Goal: Check status: Check status

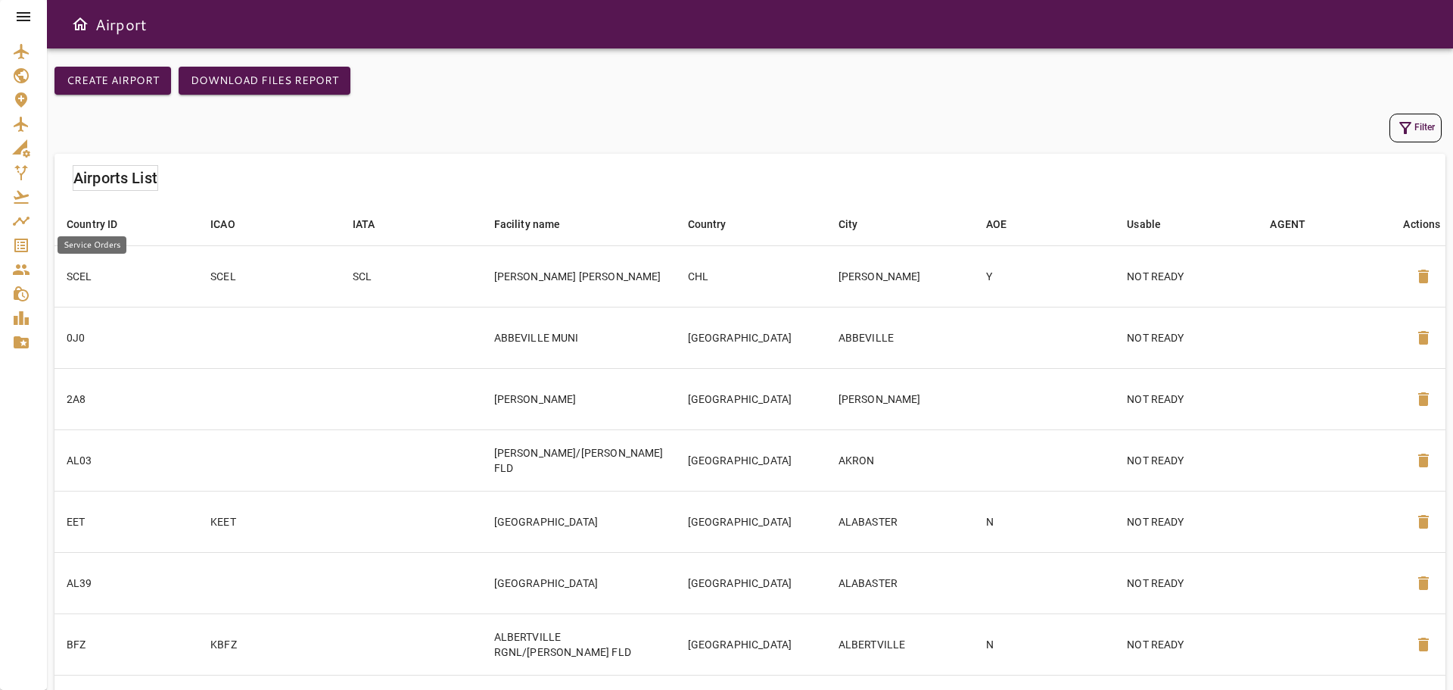
click at [24, 242] on icon "Service Orders" at bounding box center [21, 245] width 14 height 14
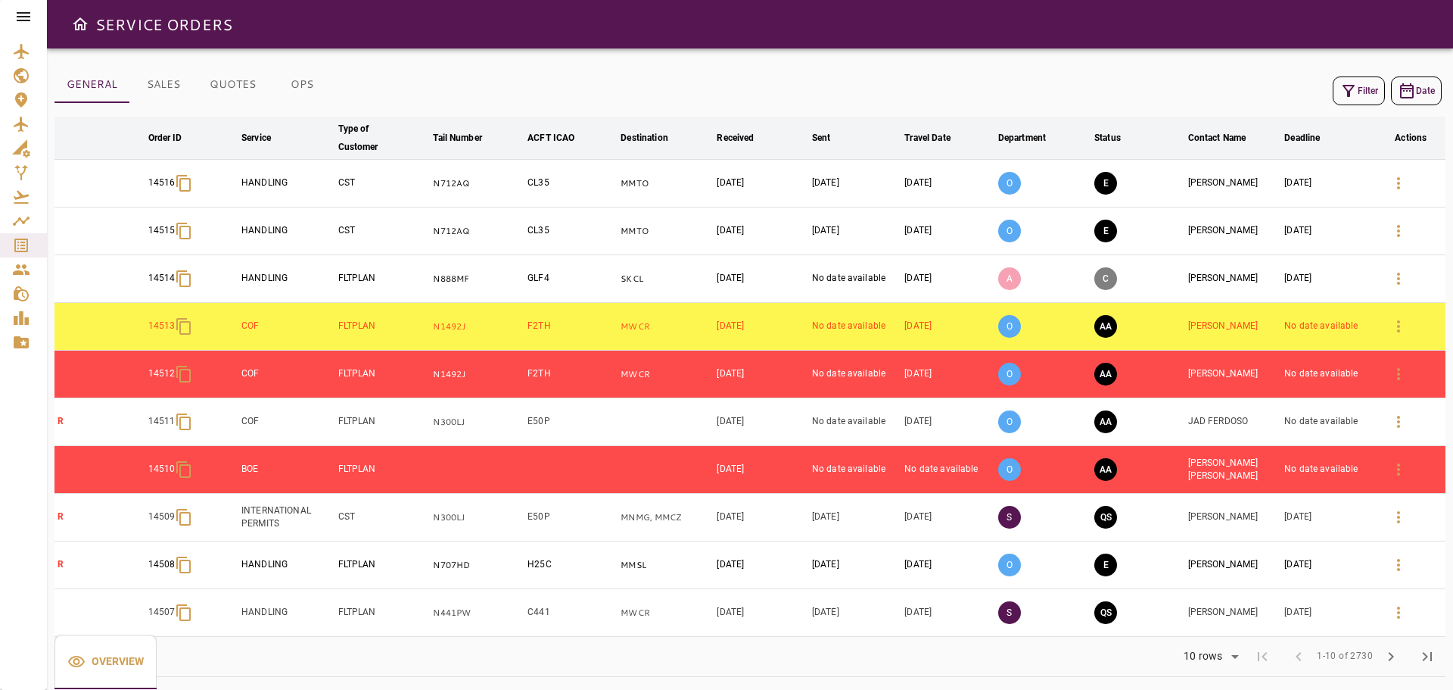
click at [1368, 86] on button "Filter" at bounding box center [1359, 90] width 52 height 29
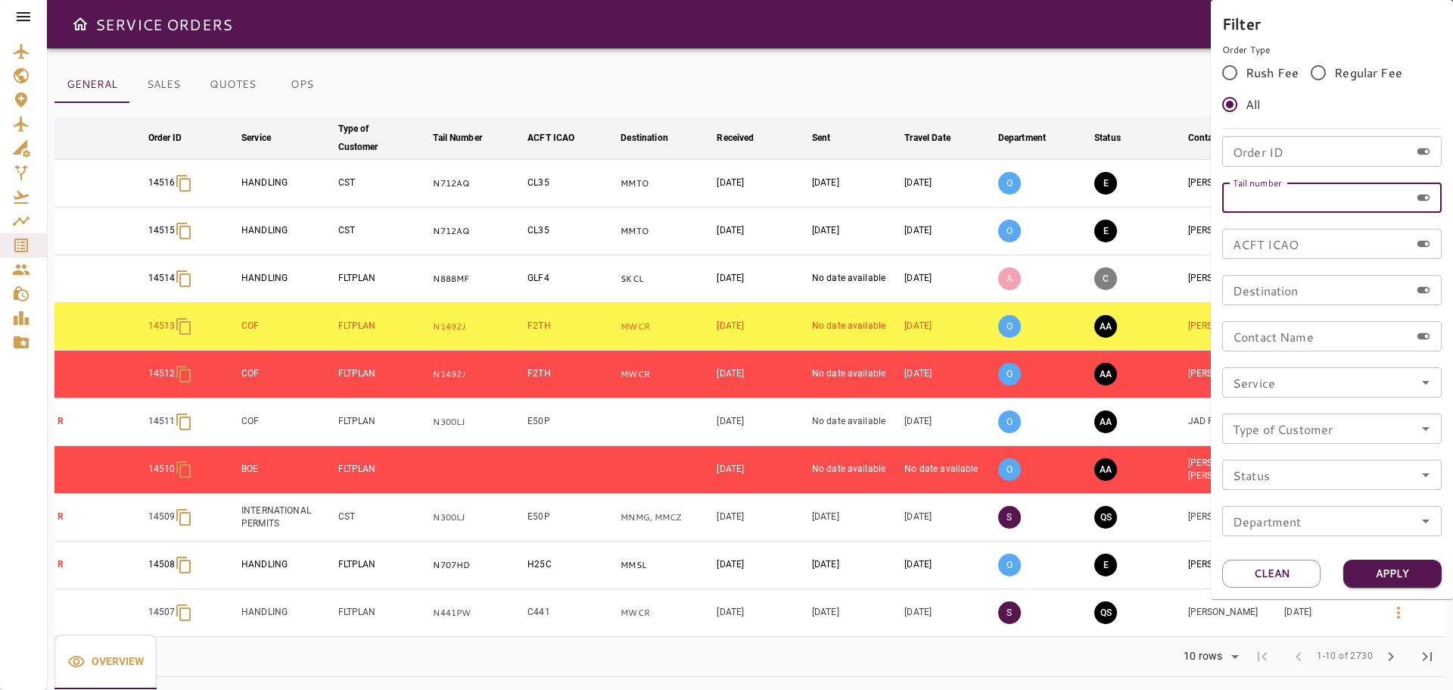
click at [1319, 196] on input "Tail number" at bounding box center [1316, 197] width 188 height 30
type input "******"
click at [1410, 571] on button "Apply" at bounding box center [1392, 573] width 98 height 28
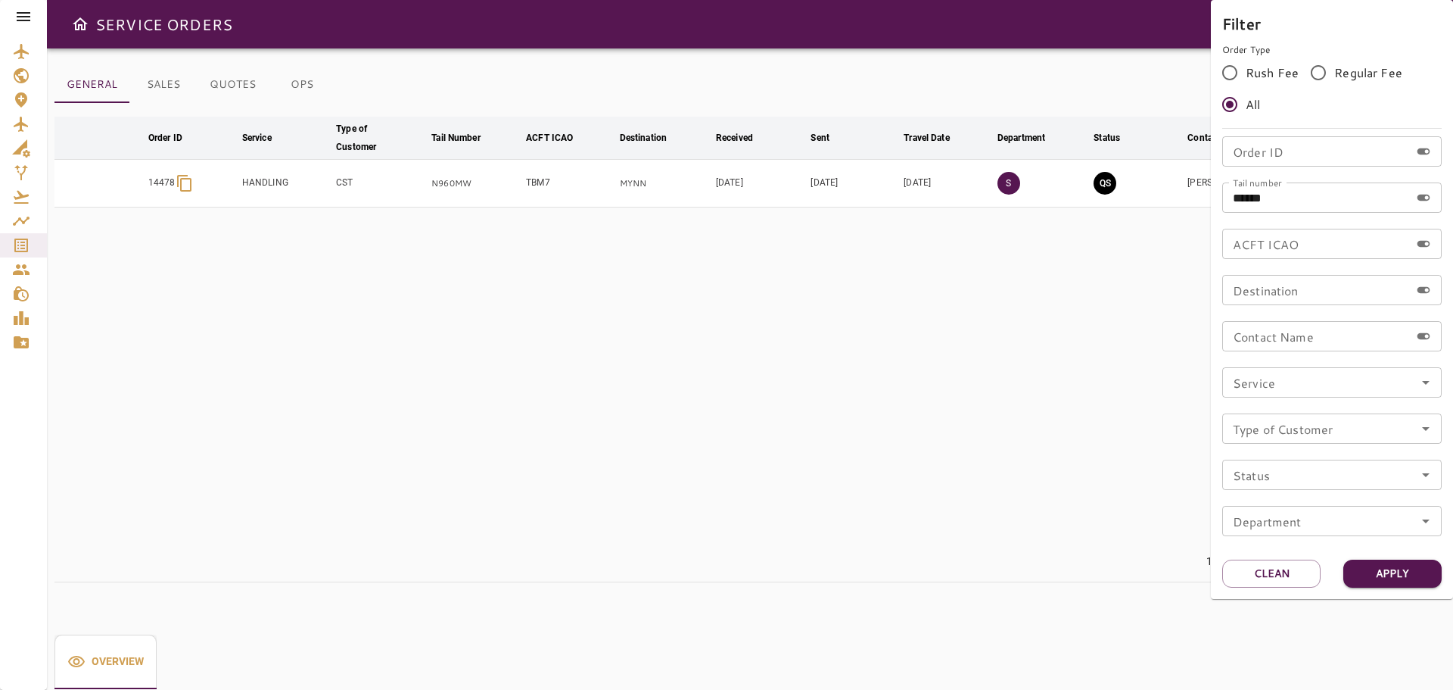
click at [1096, 318] on div at bounding box center [726, 345] width 1453 height 690
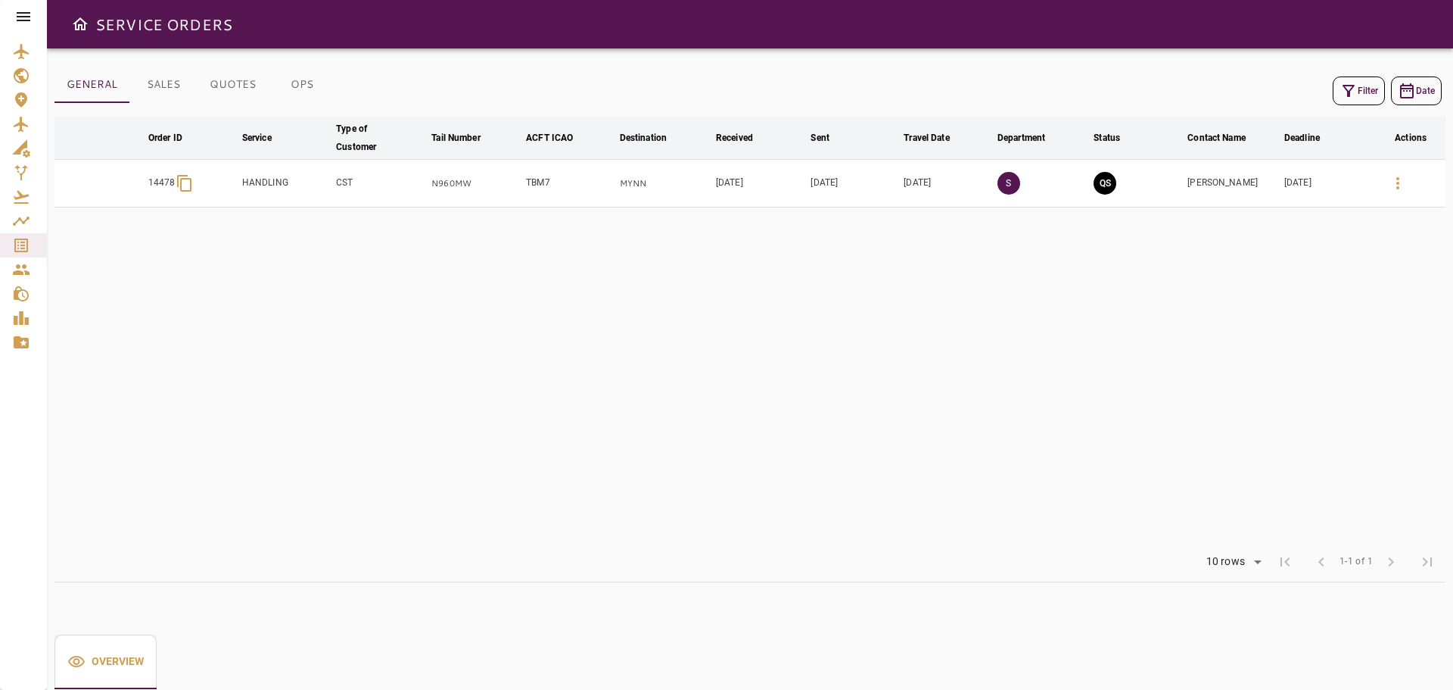
click at [764, 186] on td "[DATE]" at bounding box center [760, 184] width 95 height 48
click at [1402, 183] on icon "button" at bounding box center [1398, 183] width 18 height 18
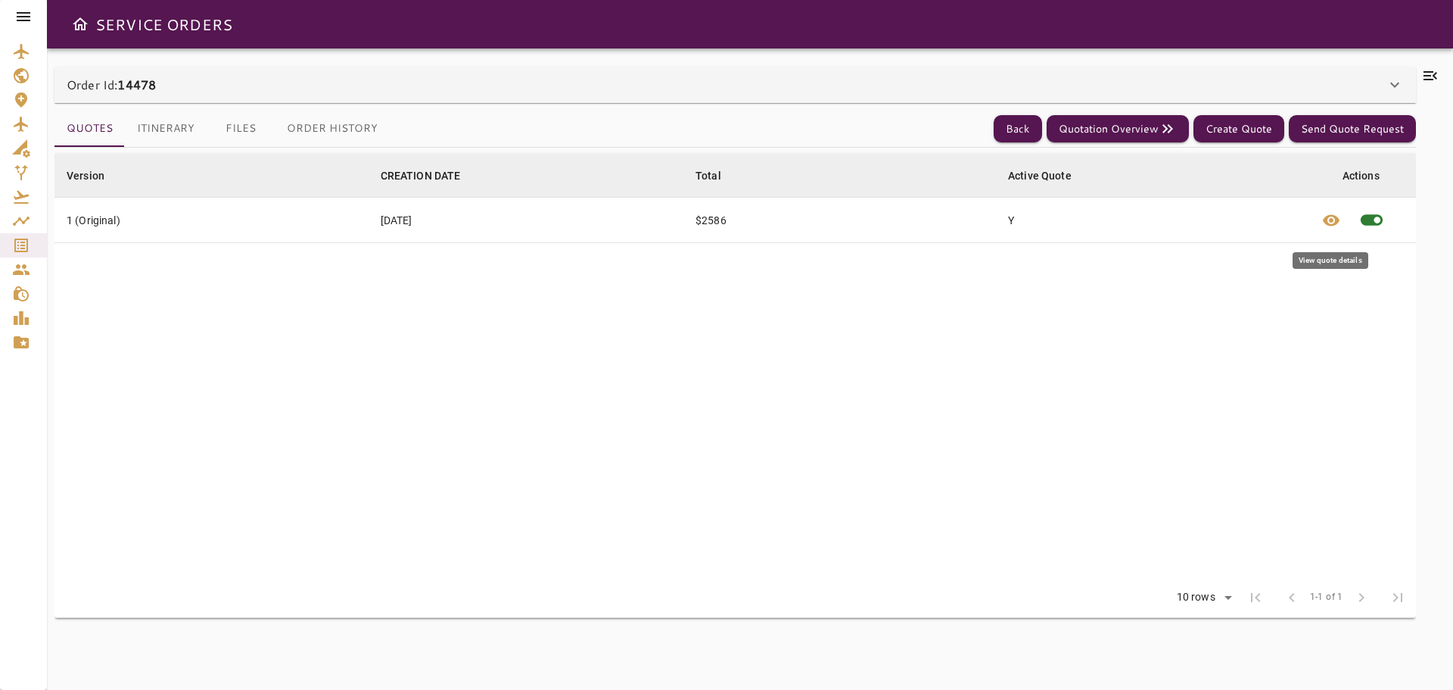
click at [1328, 222] on span "visibility" at bounding box center [1331, 220] width 18 height 18
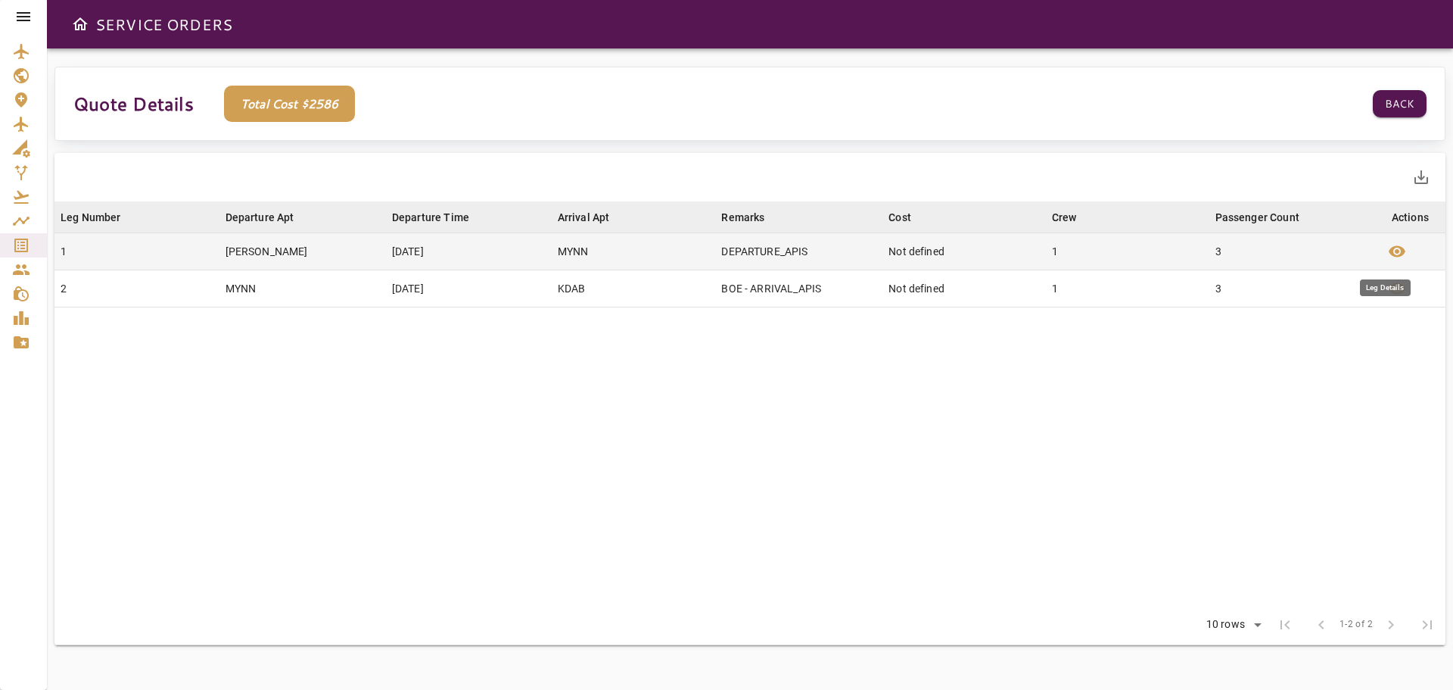
click at [1404, 245] on span "visibility" at bounding box center [1397, 251] width 18 height 18
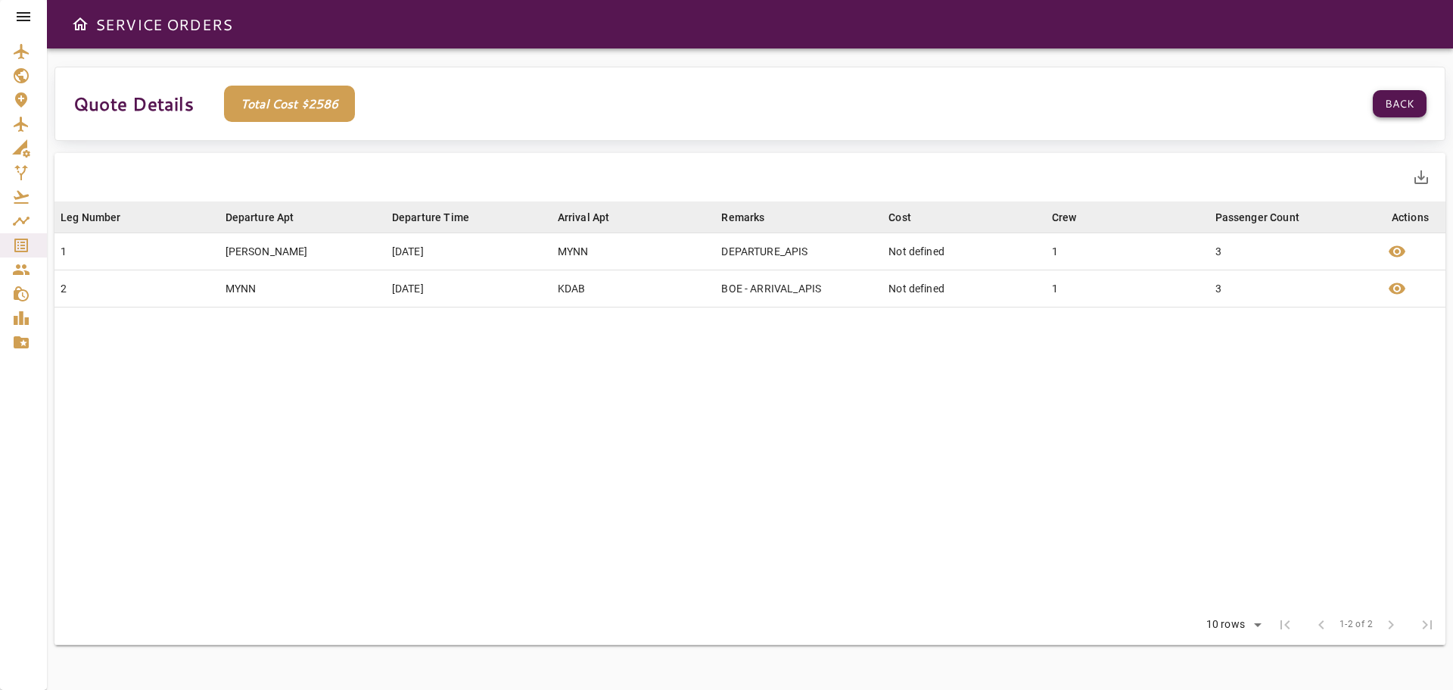
click at [1405, 104] on button "Back" at bounding box center [1400, 104] width 54 height 28
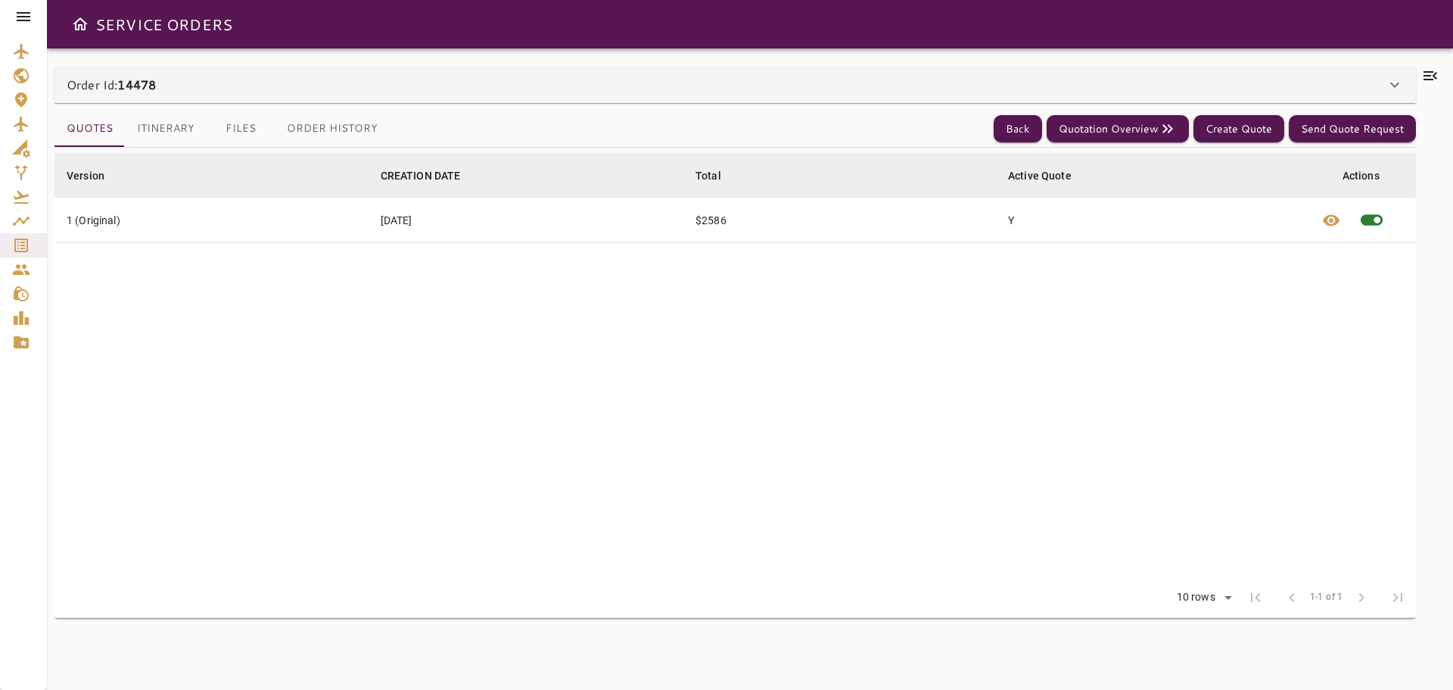
click at [188, 217] on td "1 (Original)" at bounding box center [211, 220] width 314 height 45
click at [181, 124] on button "Itinerary" at bounding box center [166, 129] width 82 height 36
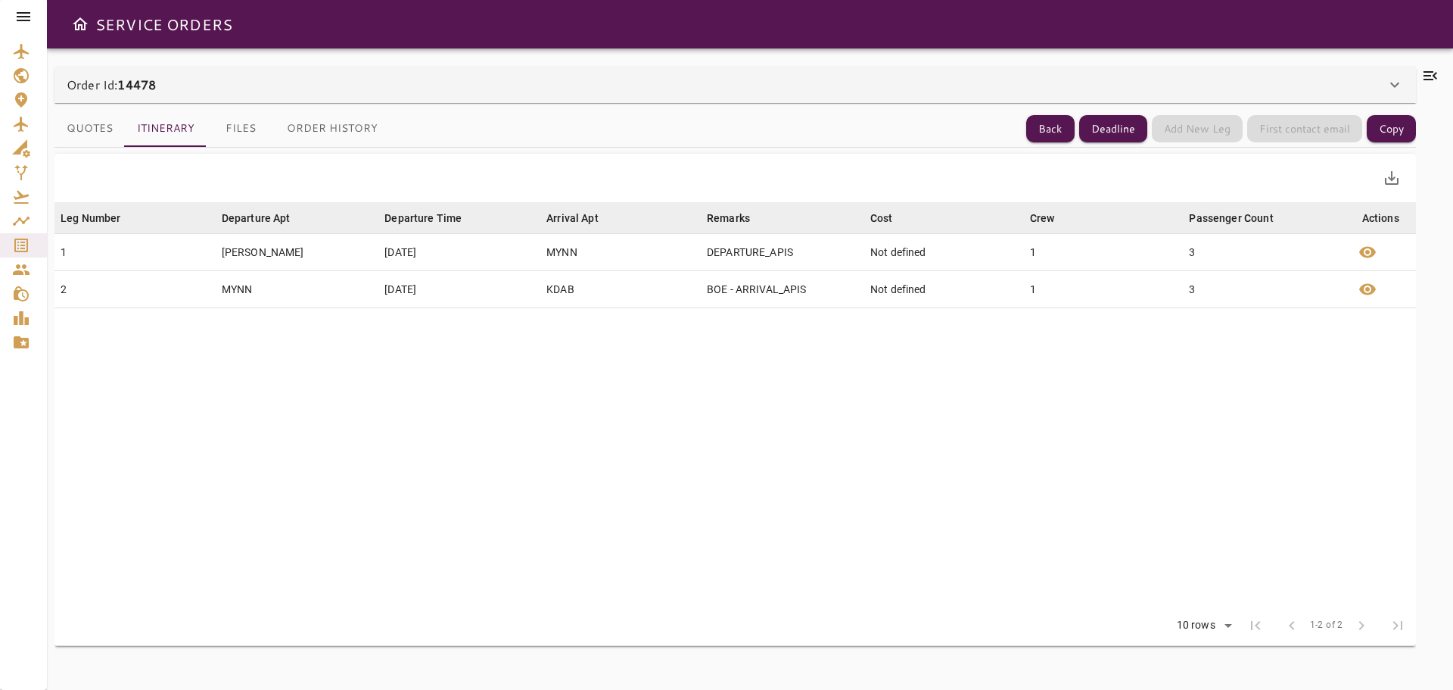
click at [251, 123] on button "Files" at bounding box center [241, 129] width 68 height 36
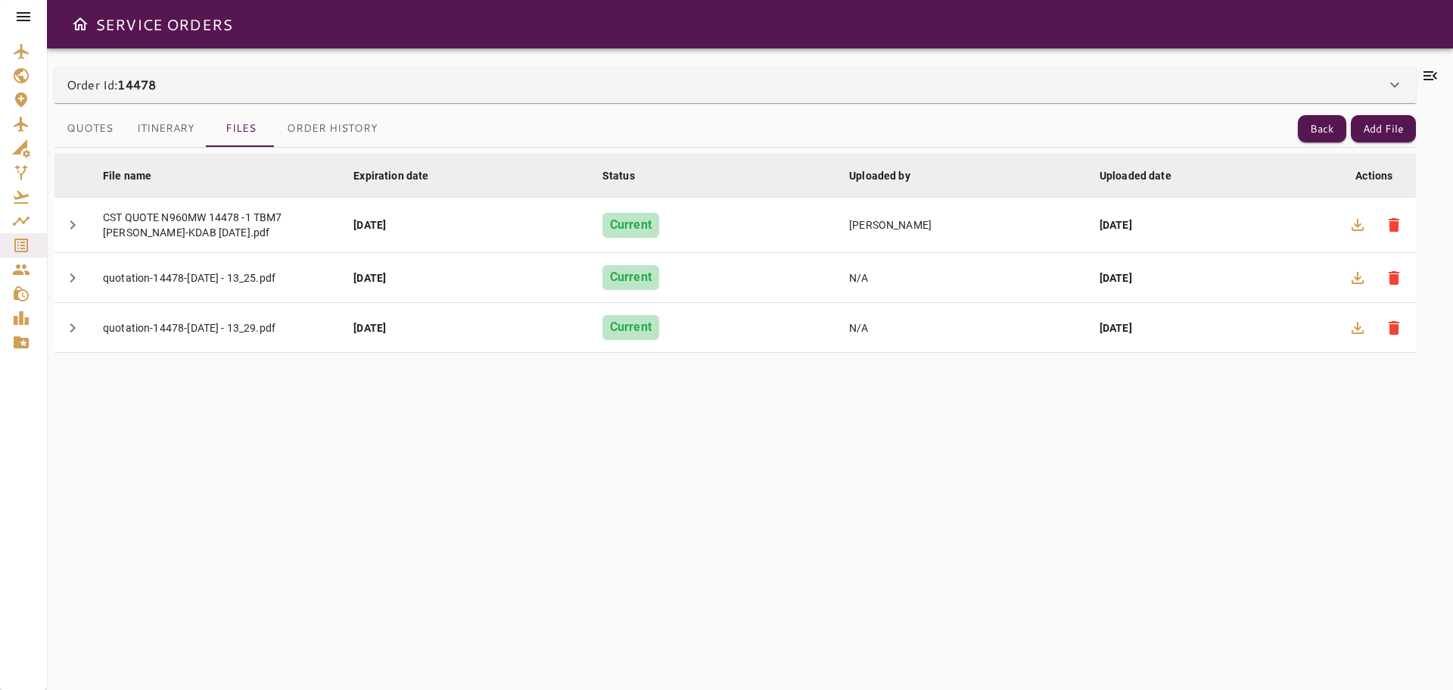
click at [353, 125] on button "Order History" at bounding box center [332, 129] width 115 height 36
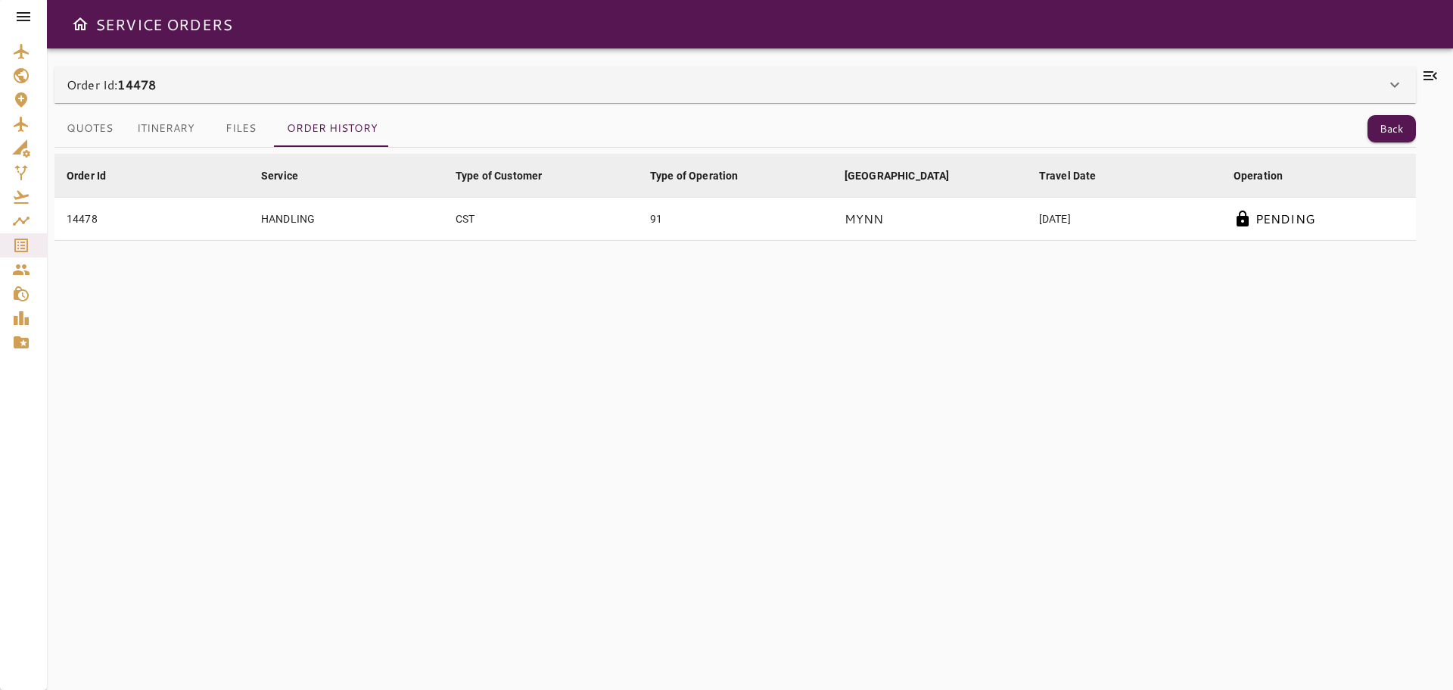
click at [75, 115] on button "Quotes" at bounding box center [89, 129] width 70 height 36
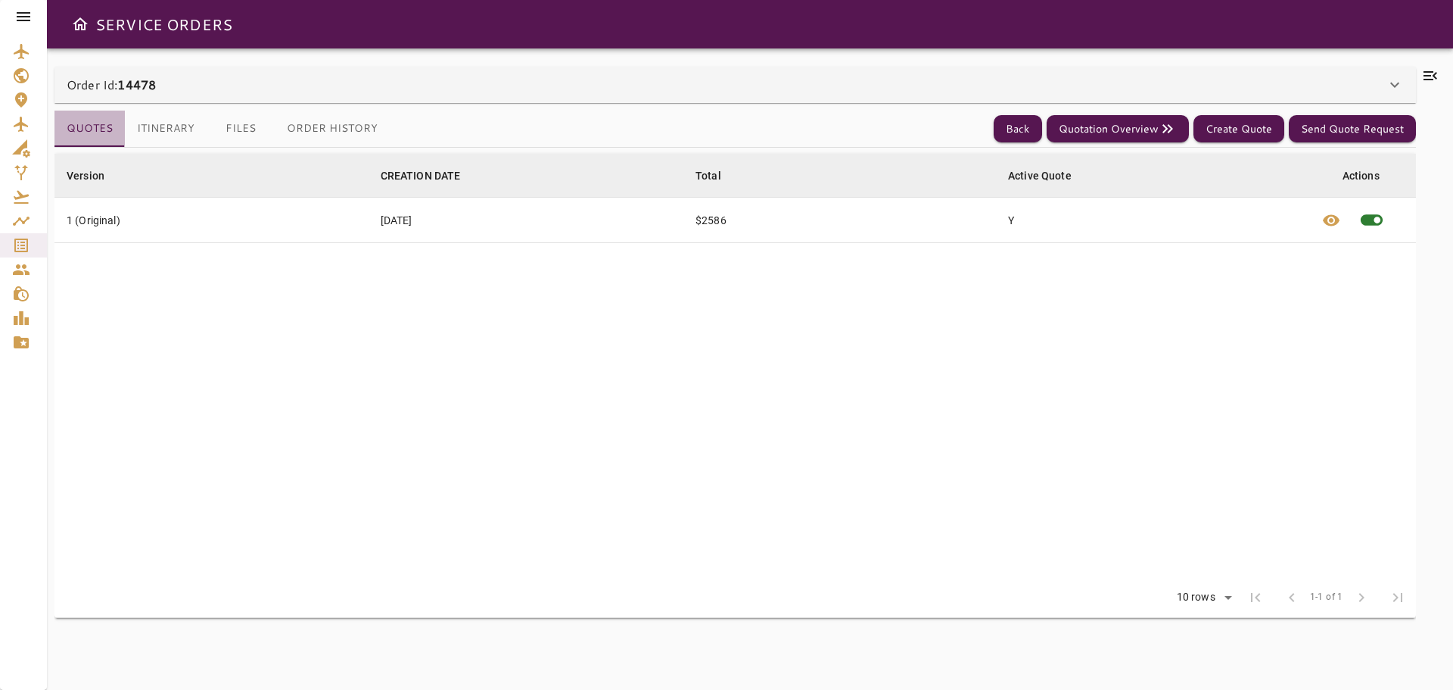
click at [94, 135] on button "Quotes" at bounding box center [89, 129] width 70 height 36
click at [1134, 134] on button "Quotation Overview" at bounding box center [1118, 129] width 142 height 28
